Goal: Navigation & Orientation: Understand site structure

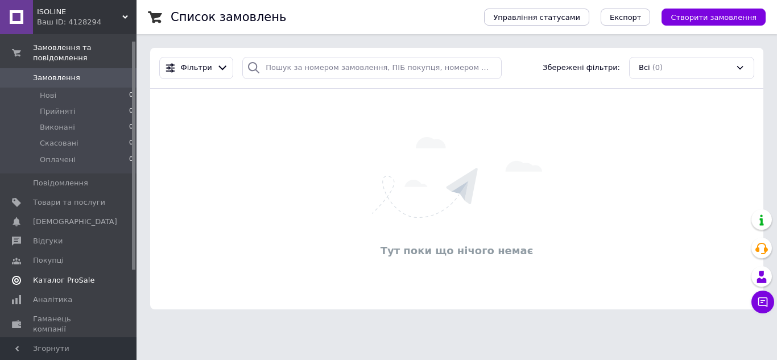
scroll to position [57, 0]
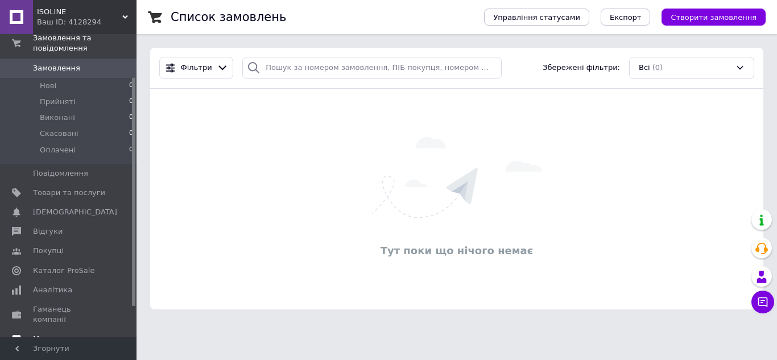
click at [68, 334] on span "Маркет" at bounding box center [69, 339] width 72 height 10
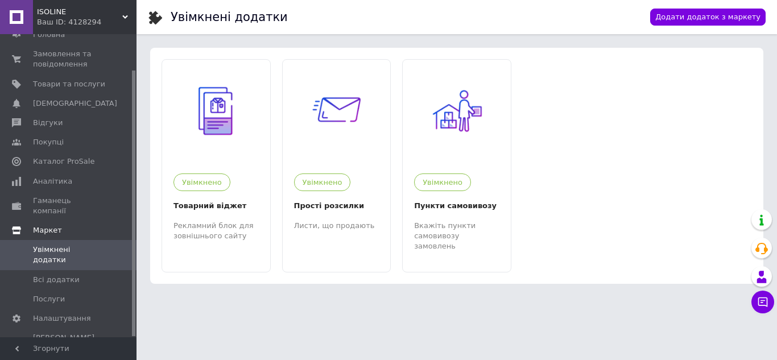
click at [76, 225] on span "Маркет" at bounding box center [84, 230] width 103 height 10
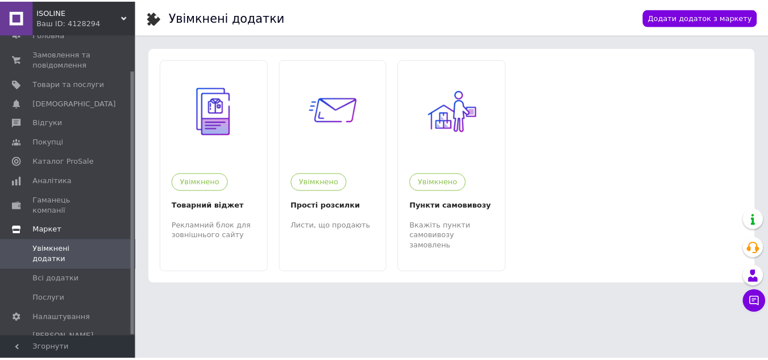
scroll to position [0, 0]
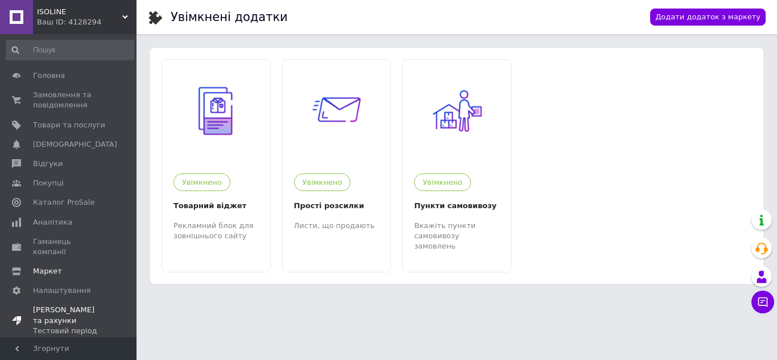
click at [68, 305] on span "[DEMOGRAPHIC_DATA] та рахунки Тестовий період" at bounding box center [69, 320] width 72 height 31
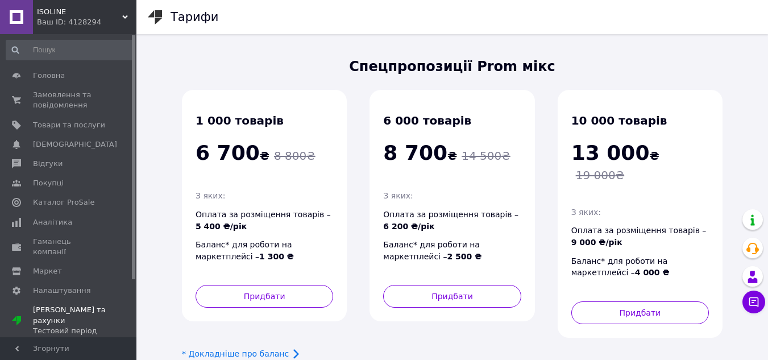
scroll to position [57, 0]
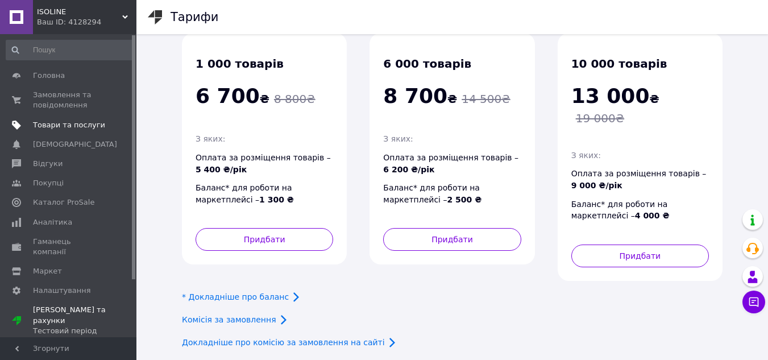
click at [78, 130] on link "Товари та послуги" at bounding box center [70, 124] width 140 height 19
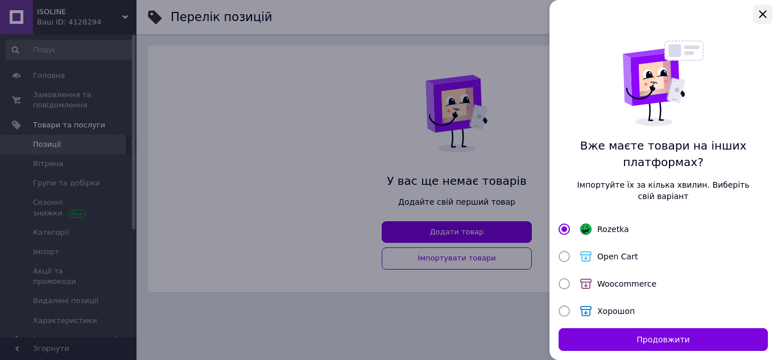
click at [762, 15] on icon "Закрыть" at bounding box center [761, 13] width 7 height 7
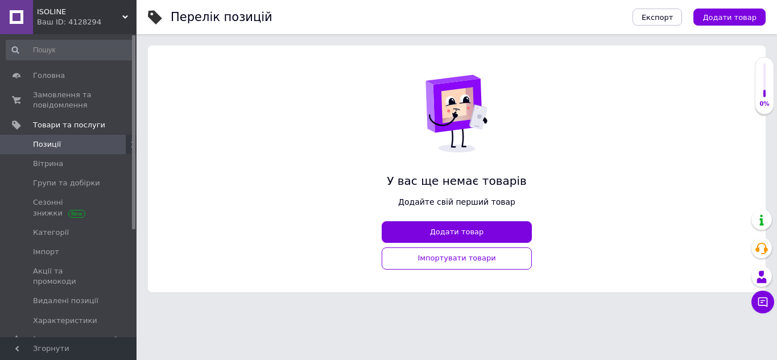
click at [631, 187] on div "У вас ще немає товарів [PERSON_NAME] свій перший товар Додати товар Імпортувати…" at bounding box center [456, 168] width 617 height 247
click at [58, 123] on span "Товари та послуги" at bounding box center [69, 125] width 72 height 10
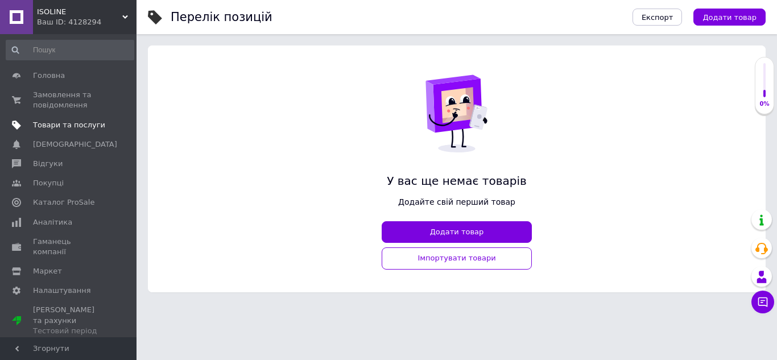
click at [61, 125] on span "Товари та послуги" at bounding box center [69, 125] width 72 height 10
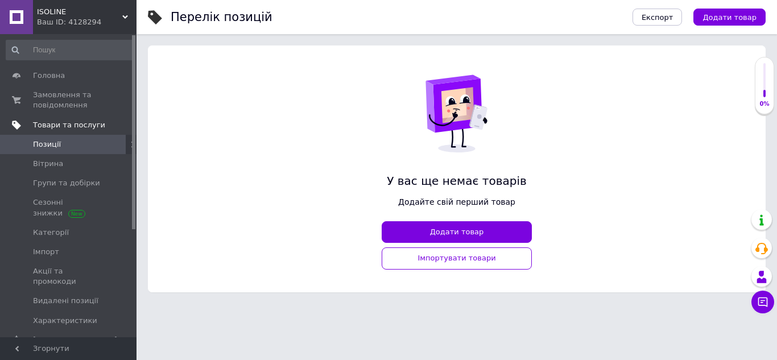
click at [80, 123] on span "Товари та послуги" at bounding box center [69, 125] width 72 height 10
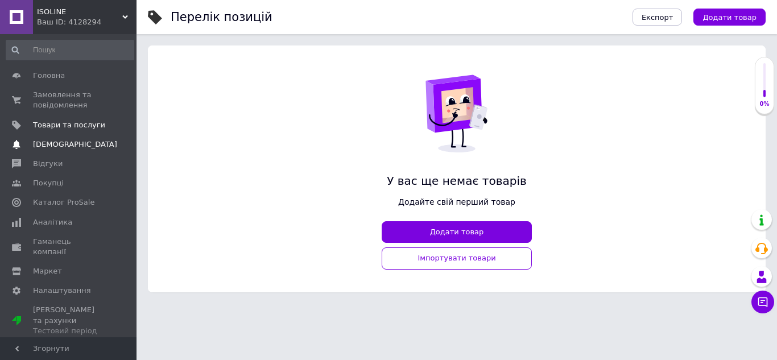
click at [69, 138] on link "Сповіщення 0 0" at bounding box center [70, 144] width 140 height 19
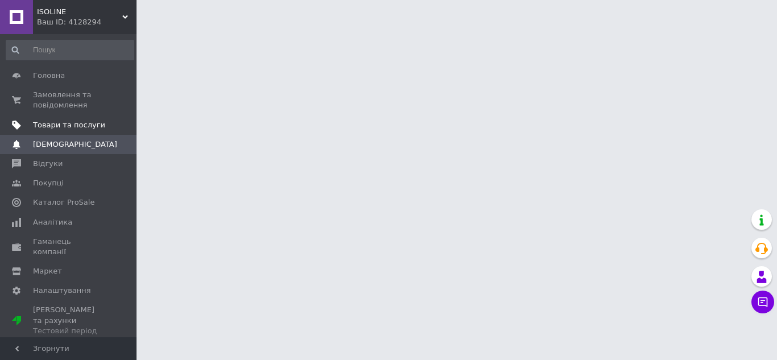
click at [72, 127] on span "Товари та послуги" at bounding box center [69, 125] width 72 height 10
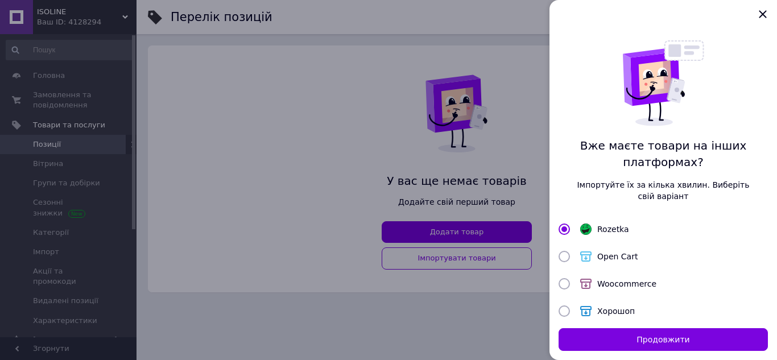
click at [75, 143] on div at bounding box center [388, 180] width 777 height 360
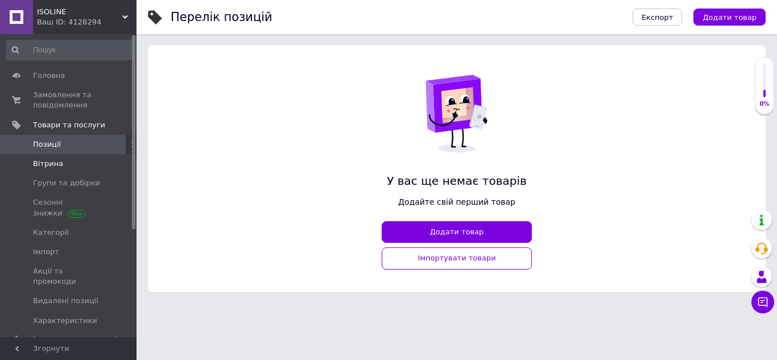
click at [81, 157] on link "Вітрина" at bounding box center [70, 163] width 140 height 19
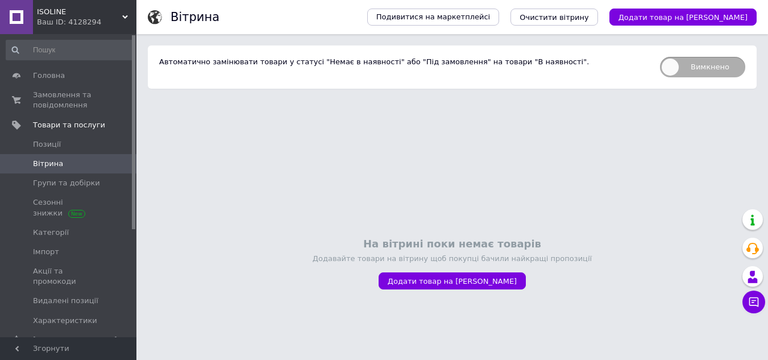
click at [124, 11] on div "ISOLINE Ваш ID: 4128294" at bounding box center [84, 17] width 103 height 34
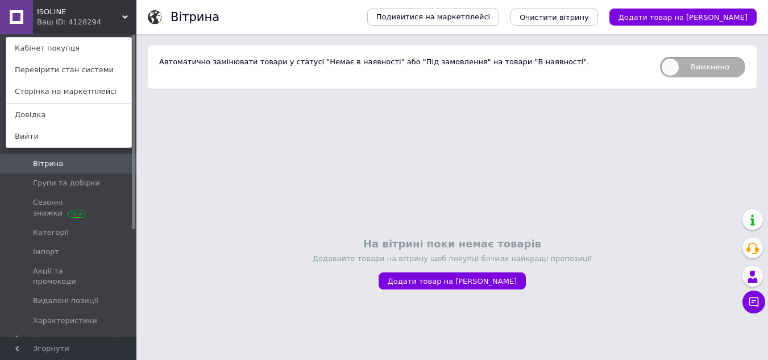
click at [124, 11] on div "ISOLINE Ваш ID: 4128294 Кабінет покупця Перевірити стан системи Сторінка на мар…" at bounding box center [68, 17] width 136 height 34
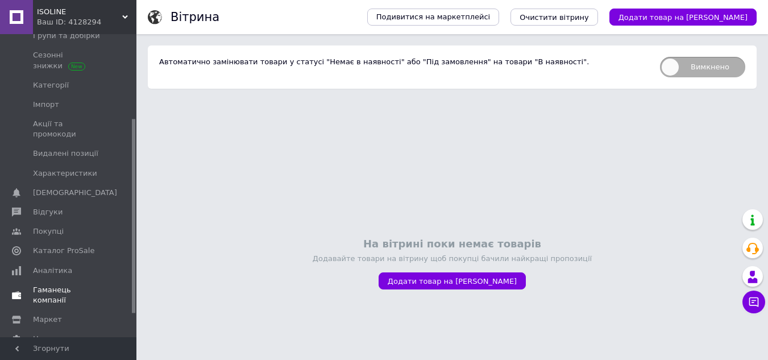
scroll to position [168, 0]
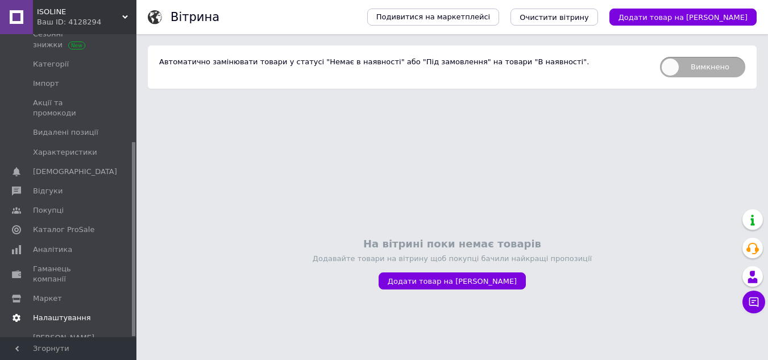
drag, startPoint x: 134, startPoint y: 208, endPoint x: 102, endPoint y: 293, distance: 91.0
click at [103, 293] on div "Головна Замовлення та повідомлення 0 0 Товари та послуги Позиції [PERSON_NAME] …" at bounding box center [68, 185] width 136 height 303
click at [92, 313] on span "Налаштування" at bounding box center [69, 318] width 72 height 10
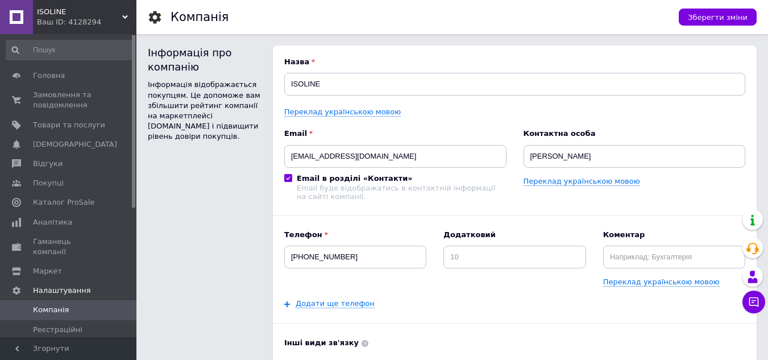
drag, startPoint x: 135, startPoint y: 143, endPoint x: 135, endPoint y: 31, distance: 112.6
click at [88, 80] on span "Головна" at bounding box center [69, 76] width 72 height 10
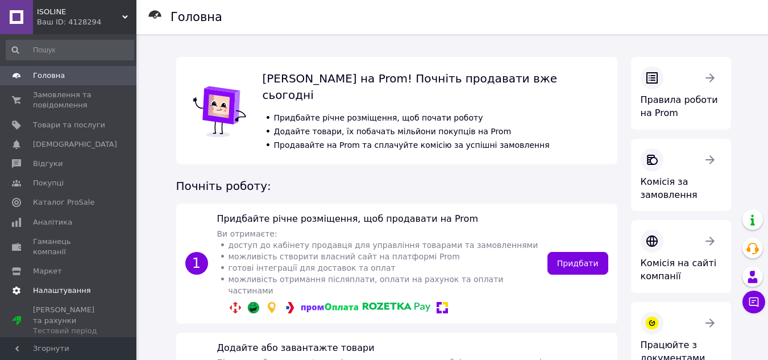
click at [75, 285] on span "Налаштування" at bounding box center [62, 290] width 58 height 10
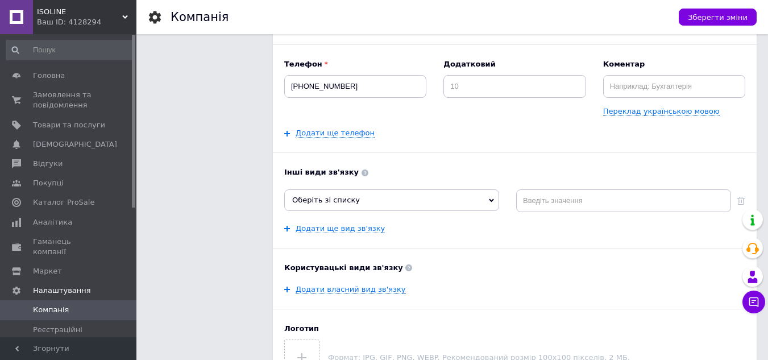
drag, startPoint x: 133, startPoint y: 101, endPoint x: 132, endPoint y: 73, distance: 27.9
click at [132, 73] on div at bounding box center [133, 121] width 3 height 172
click at [78, 105] on span "Замовлення та повідомлення" at bounding box center [69, 100] width 72 height 20
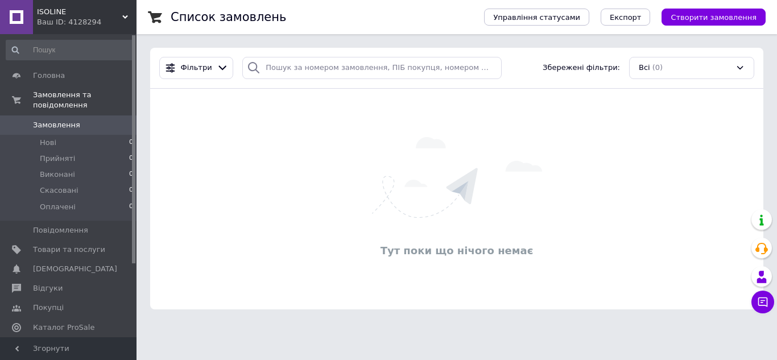
click at [85, 8] on span "ISOLINE" at bounding box center [79, 12] width 85 height 10
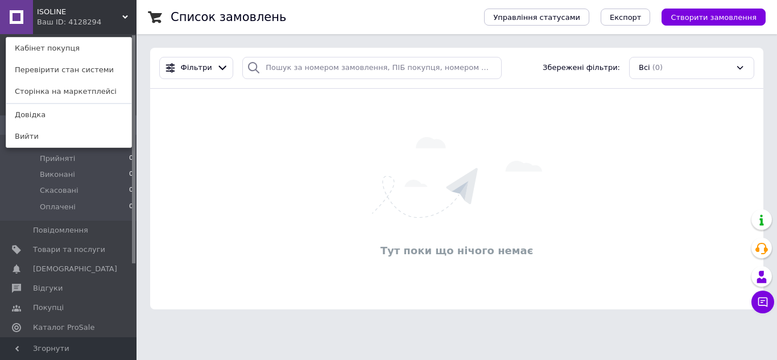
click at [175, 124] on div "Тут поки що нічого немає" at bounding box center [456, 199] width 613 height 198
click at [116, 26] on div "ISOLINE Ваш ID: 4128294 Кабінет покупця Перевірити стан системи Сторінка на мар…" at bounding box center [68, 17] width 136 height 34
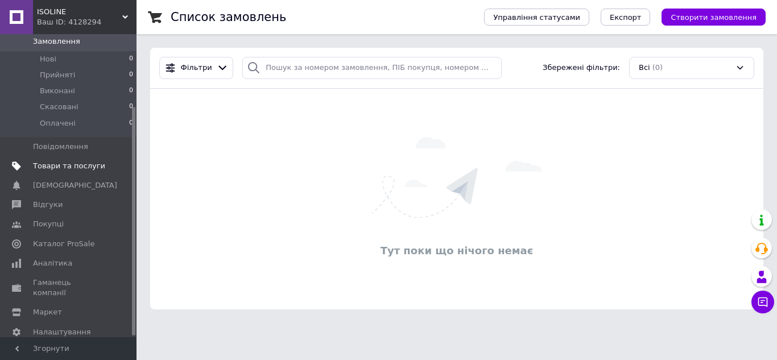
scroll to position [97, 0]
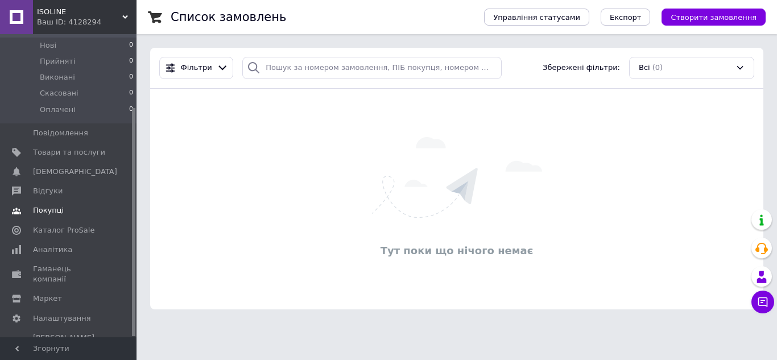
click at [57, 205] on span "Покупці" at bounding box center [48, 210] width 31 height 10
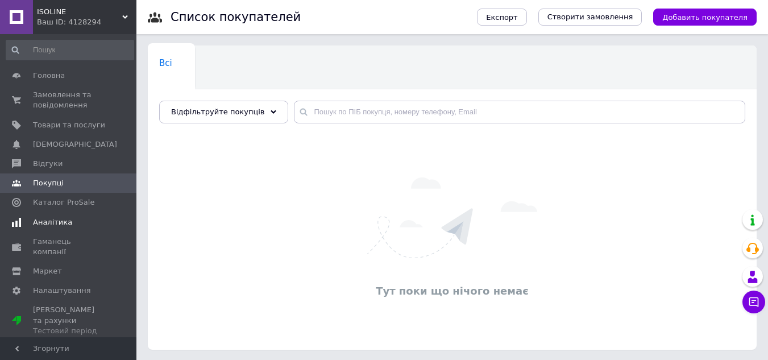
click at [59, 222] on span "Аналітика" at bounding box center [52, 222] width 39 height 10
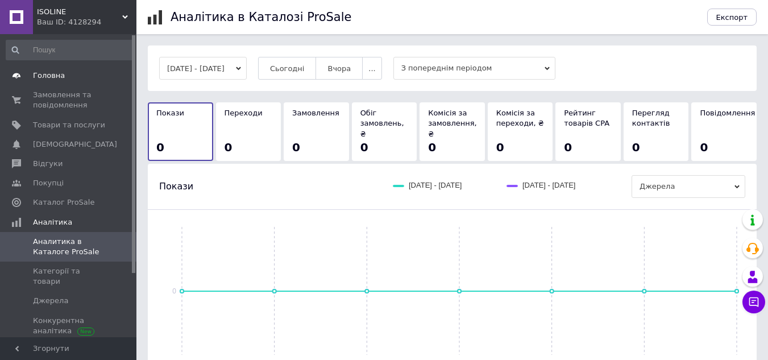
click at [57, 76] on span "Головна" at bounding box center [49, 76] width 32 height 10
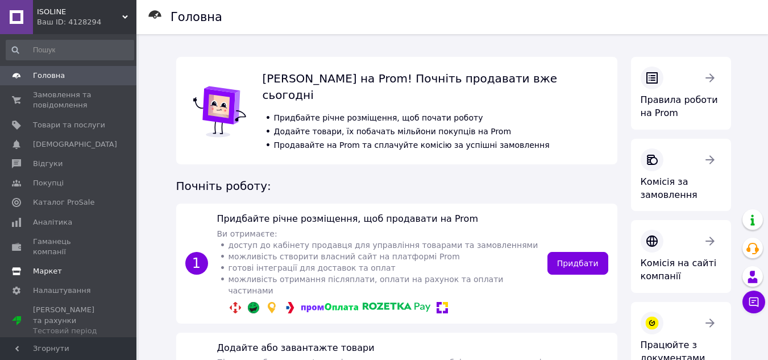
click at [50, 266] on span "Маркет" at bounding box center [47, 271] width 29 height 10
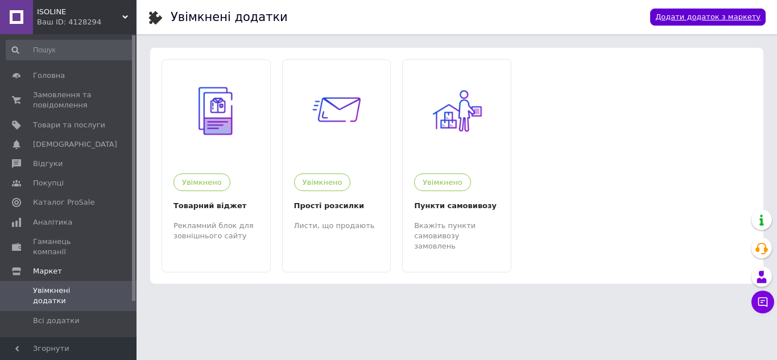
click at [695, 16] on link "Додати додаток з маркету" at bounding box center [707, 18] width 115 height 18
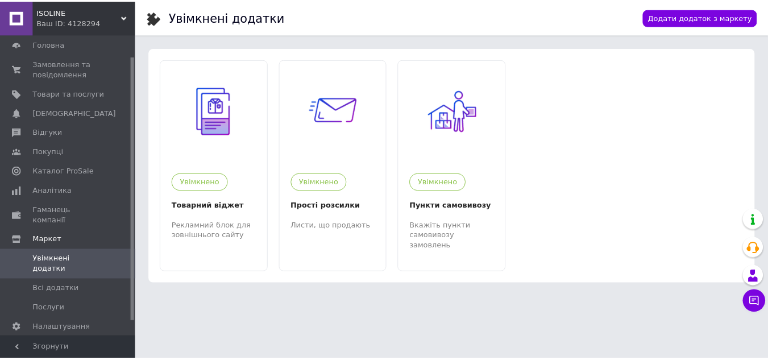
scroll to position [41, 0]
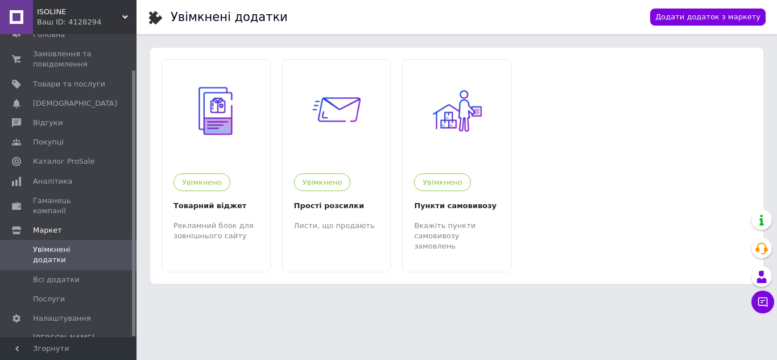
drag, startPoint x: 132, startPoint y: 268, endPoint x: 136, endPoint y: 317, distance: 49.1
click at [136, 317] on html "ISOLINE Ваш ID: 4128294 Кабінет покупця Перевірити стан системи Сторінка на мар…" at bounding box center [388, 159] width 777 height 319
click at [92, 333] on span "[DEMOGRAPHIC_DATA] та рахунки Тестовий період" at bounding box center [69, 348] width 72 height 31
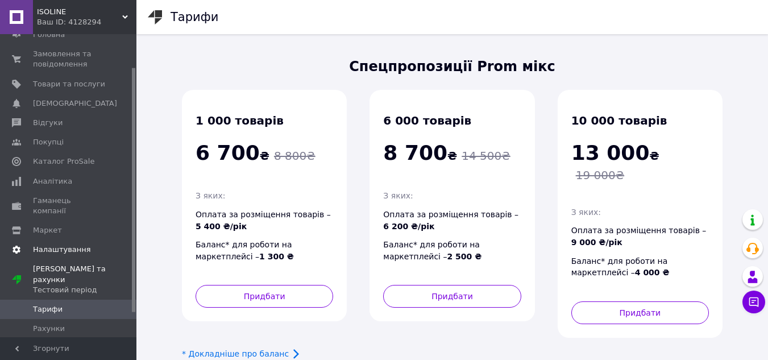
click at [69, 244] on span "Налаштування" at bounding box center [62, 249] width 58 height 10
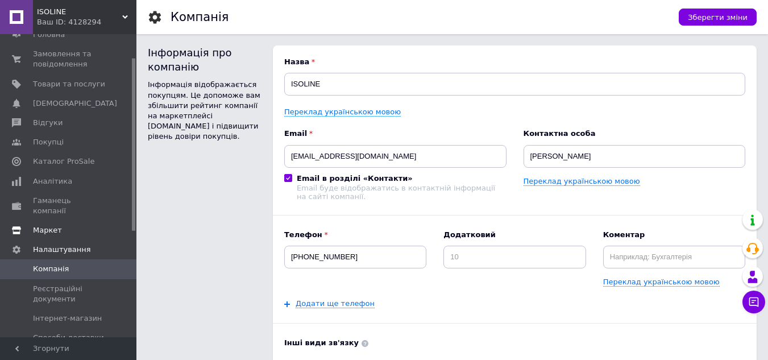
click at [71, 225] on span "Маркет" at bounding box center [69, 230] width 72 height 10
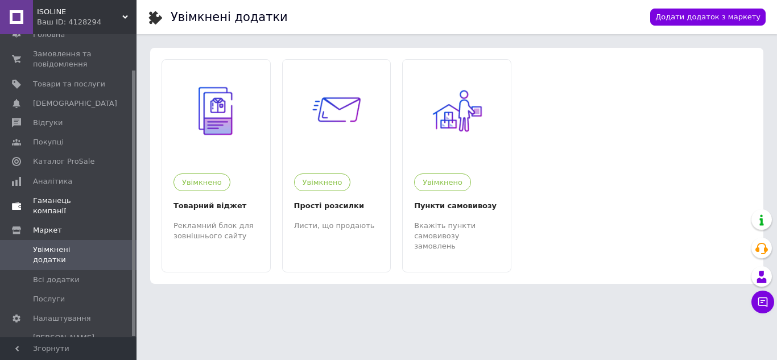
click at [84, 204] on span "Гаманець компанії" at bounding box center [69, 206] width 72 height 20
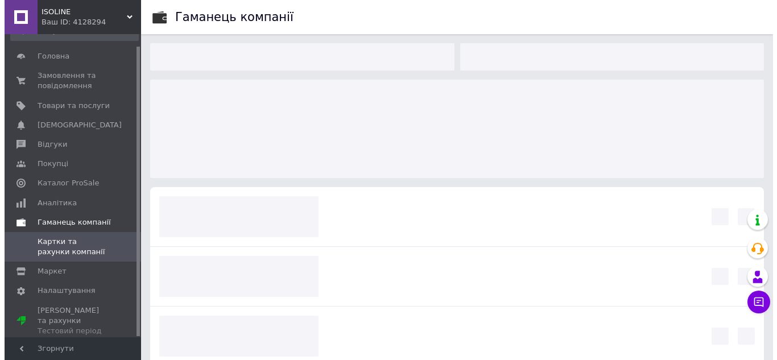
scroll to position [13, 0]
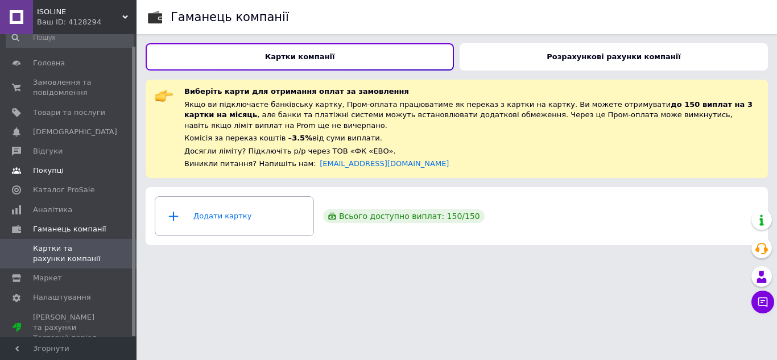
click at [63, 168] on span "Покупці" at bounding box center [69, 170] width 72 height 10
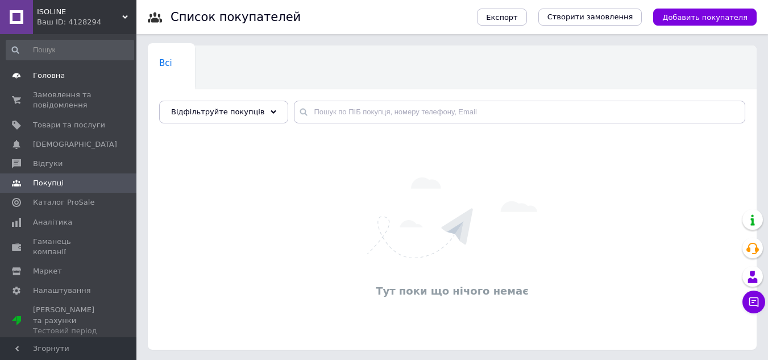
click at [77, 79] on span "Головна" at bounding box center [69, 76] width 72 height 10
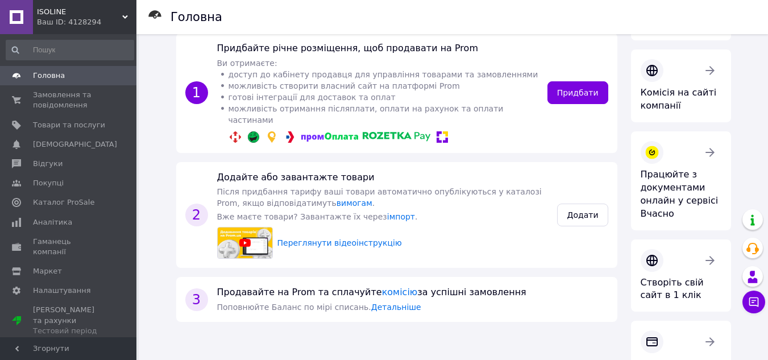
scroll to position [227, 0]
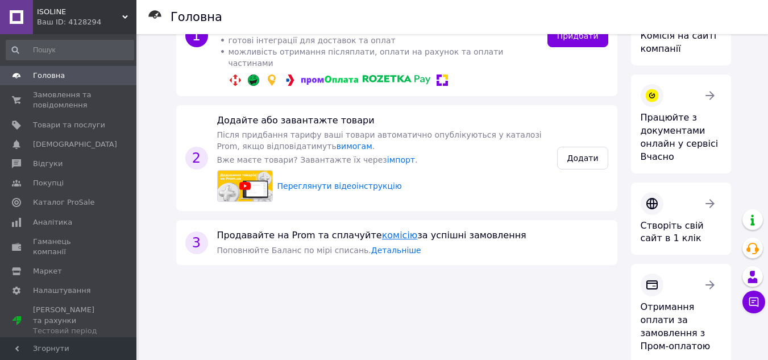
click at [382, 230] on link "комісію" at bounding box center [400, 235] width 36 height 11
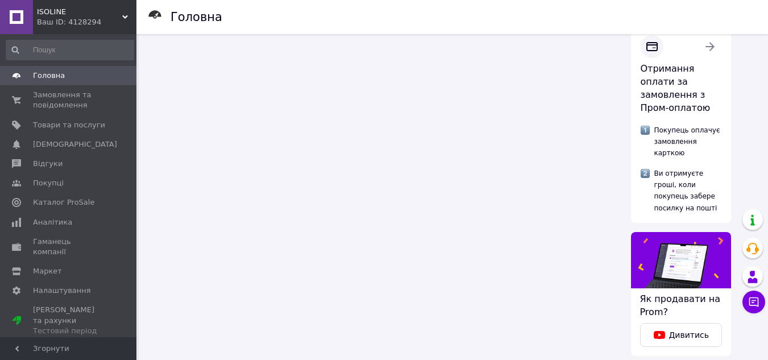
scroll to position [472, 0]
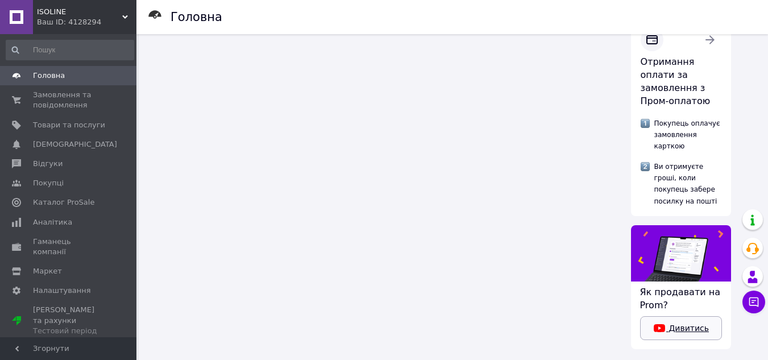
click at [689, 316] on link "Дивитись" at bounding box center [681, 328] width 82 height 24
